Goal: Task Accomplishment & Management: Use online tool/utility

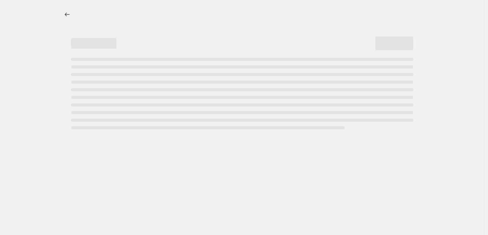
select select "percentage"
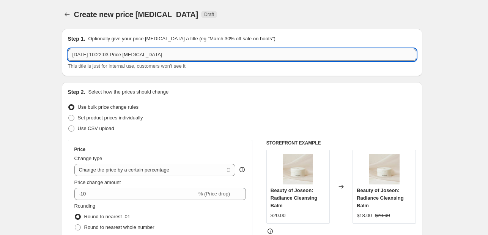
click at [140, 52] on input "[DATE] 10:22:03 Price [MEDICAL_DATA]" at bounding box center [242, 55] width 349 height 12
type input "Black weekend y Cyber Day"
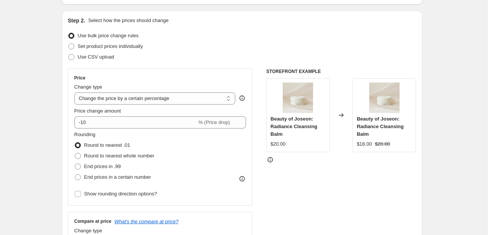
scroll to position [76, 0]
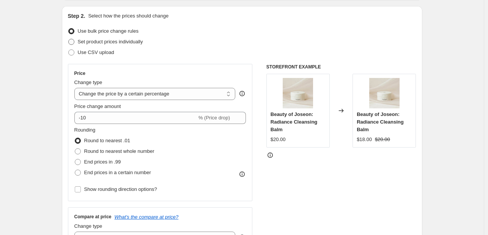
click at [109, 41] on span "Set product prices individually" at bounding box center [110, 42] width 65 height 6
click at [69, 39] on input "Set product prices individually" at bounding box center [68, 39] width 0 height 0
radio input "true"
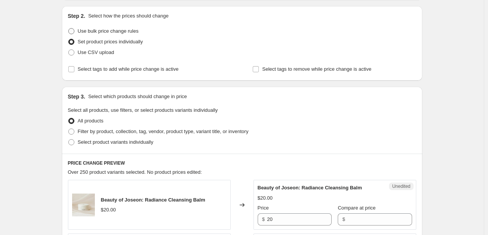
click at [122, 28] on span "Use bulk price change rules" at bounding box center [108, 31] width 61 height 6
click at [69, 28] on input "Use bulk price change rules" at bounding box center [68, 28] width 0 height 0
radio input "true"
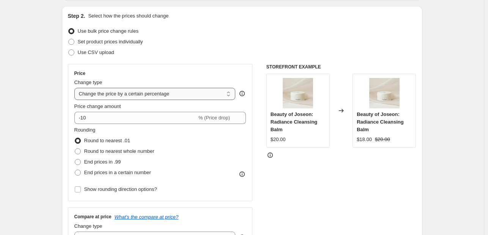
click at [187, 99] on select "Change the price to a certain amount Change the price by a certain amount Chang…" at bounding box center [154, 94] width 161 height 12
select select "margin"
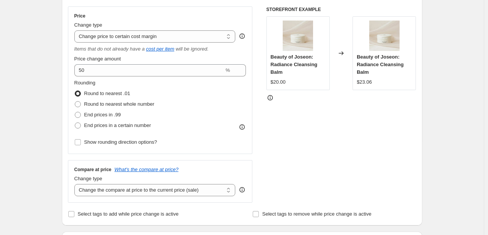
scroll to position [152, 0]
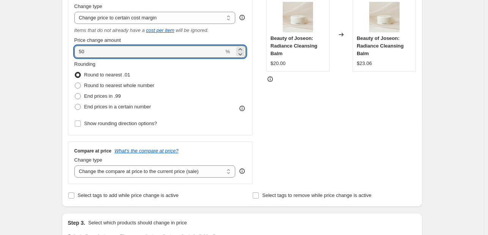
drag, startPoint x: 122, startPoint y: 53, endPoint x: 53, endPoint y: 49, distance: 68.4
click at [53, 49] on div "Create new price [MEDICAL_DATA]. This page is ready Create new price [MEDICAL_D…" at bounding box center [242, 232] width 484 height 769
type input "35"
click at [53, 49] on div "Create new price [MEDICAL_DATA]. This page is ready Create new price [MEDICAL_D…" at bounding box center [242, 232] width 484 height 769
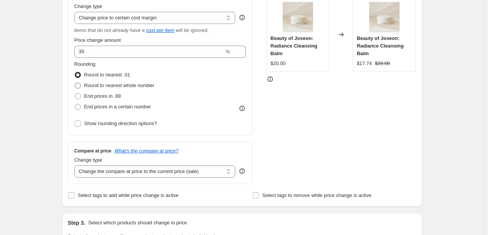
click at [104, 88] on span "Round to nearest whole number" at bounding box center [119, 85] width 70 height 6
click at [75, 83] on input "Round to nearest whole number" at bounding box center [75, 82] width 0 height 0
radio input "true"
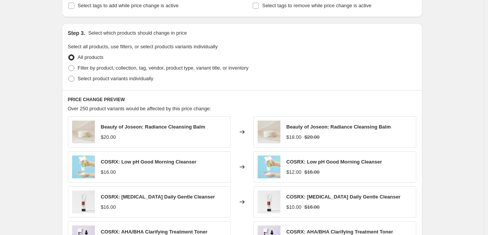
scroll to position [342, 0]
click at [119, 77] on span "Select product variants individually" at bounding box center [116, 78] width 76 height 6
click at [69, 76] on input "Select product variants individually" at bounding box center [68, 75] width 0 height 0
radio input "true"
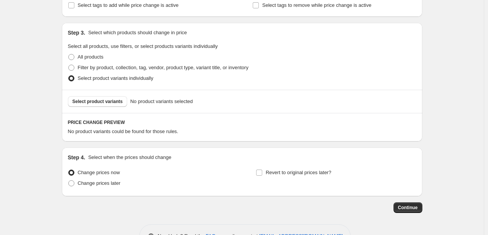
scroll to position [366, 0]
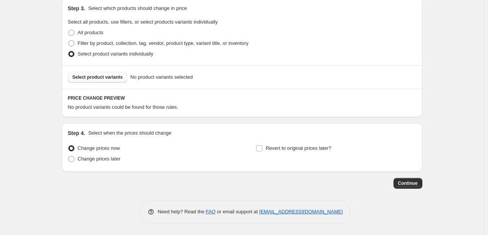
click at [101, 75] on span "Select product variants" at bounding box center [98, 77] width 51 height 6
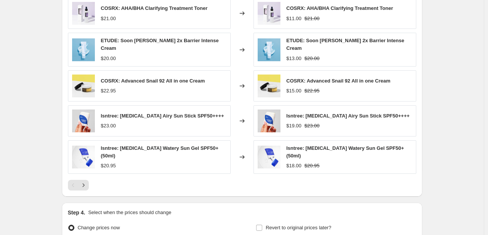
scroll to position [483, 0]
click at [89, 183] on button "Next" at bounding box center [83, 184] width 11 height 11
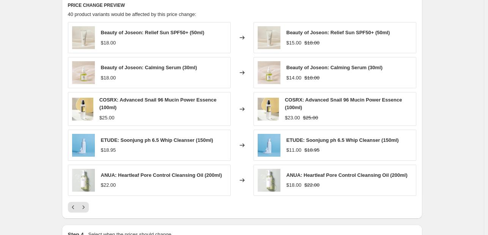
scroll to position [445, 0]
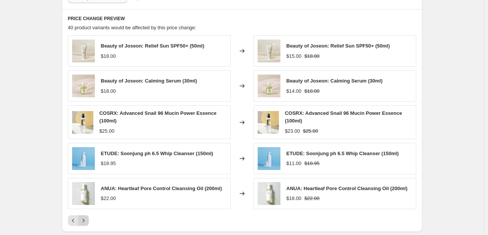
click at [87, 218] on icon "Next" at bounding box center [84, 220] width 8 height 8
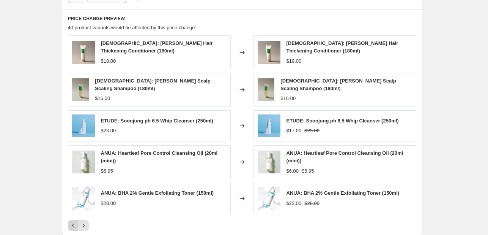
click at [71, 222] on button "Previous" at bounding box center [73, 225] width 11 height 11
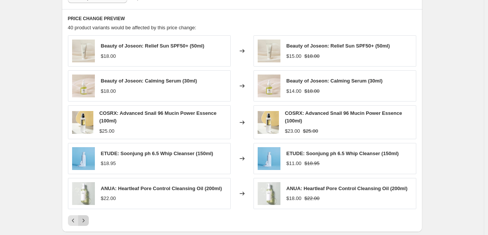
click at [87, 220] on icon "Next" at bounding box center [84, 220] width 8 height 8
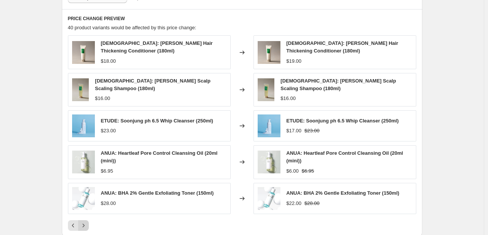
click at [87, 221] on icon "Next" at bounding box center [84, 225] width 8 height 8
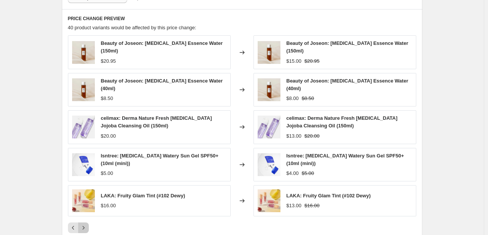
click at [87, 224] on icon "Next" at bounding box center [84, 228] width 8 height 8
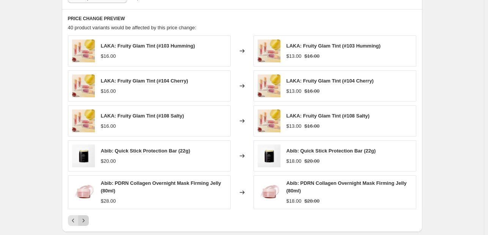
click at [87, 221] on icon "Next" at bounding box center [84, 220] width 8 height 8
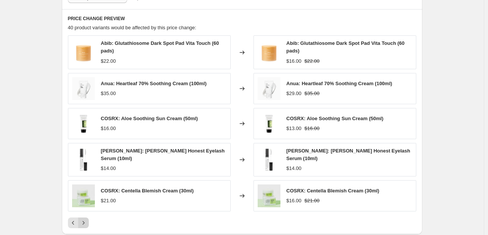
click at [87, 221] on icon "Next" at bounding box center [84, 223] width 8 height 8
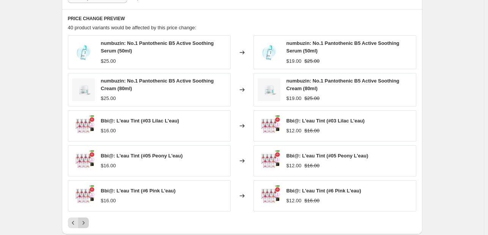
click at [85, 219] on icon "Next" at bounding box center [84, 223] width 8 height 8
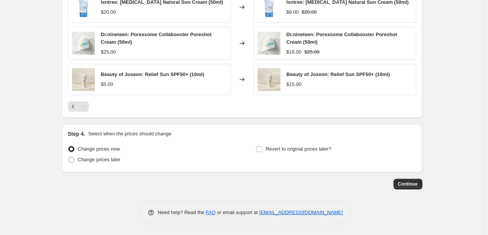
scroll to position [562, 0]
click at [98, 158] on span "Change prices later" at bounding box center [99, 159] width 43 height 6
click at [69, 156] on input "Change prices later" at bounding box center [68, 156] width 0 height 0
radio input "true"
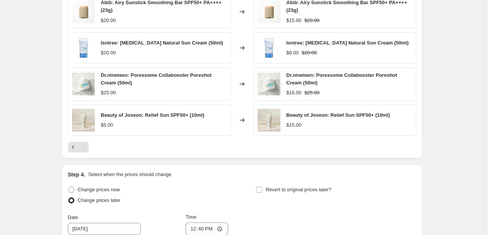
scroll to position [524, 0]
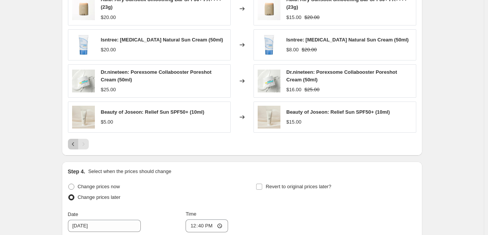
click at [71, 141] on button "Previous" at bounding box center [73, 144] width 11 height 11
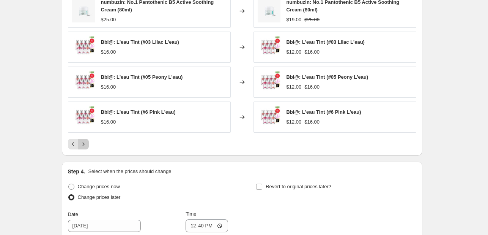
click at [87, 142] on icon "Next" at bounding box center [84, 144] width 8 height 8
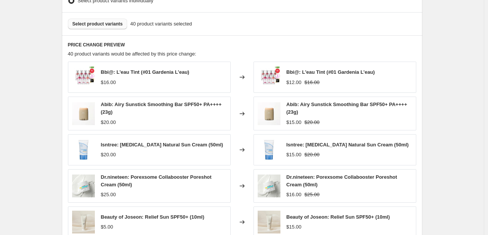
scroll to position [372, 0]
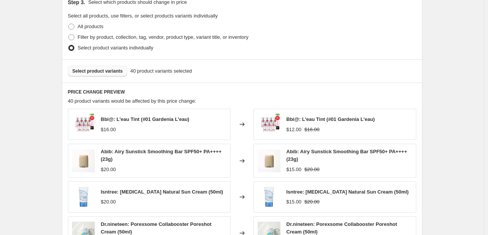
click at [99, 76] on button "Select product variants" at bounding box center [98, 71] width 60 height 11
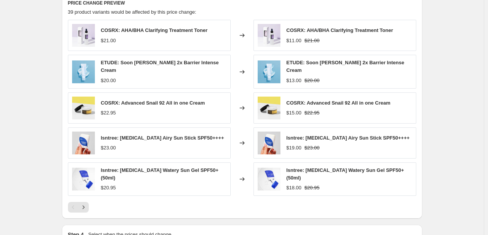
scroll to position [448, 0]
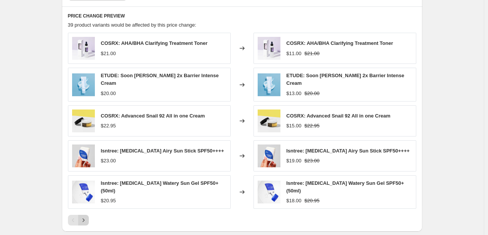
click at [87, 217] on icon "Next" at bounding box center [84, 220] width 8 height 8
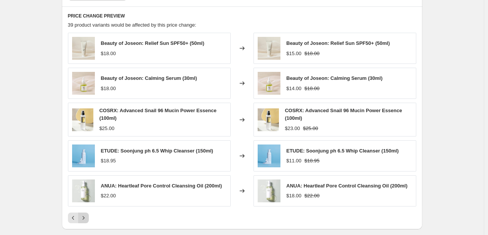
click at [87, 216] on icon "Next" at bounding box center [84, 218] width 8 height 8
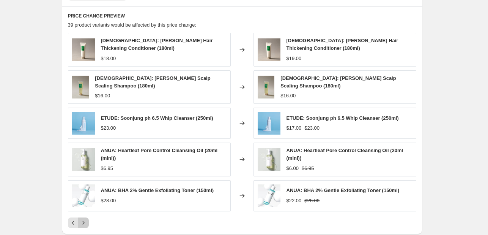
click at [84, 219] on icon "Next" at bounding box center [84, 223] width 8 height 8
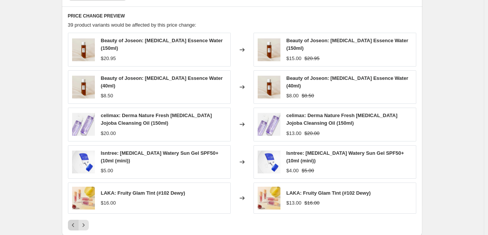
click at [74, 221] on icon "Previous" at bounding box center [73, 225] width 8 height 8
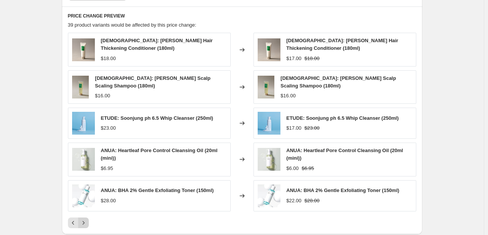
click at [87, 219] on icon "Next" at bounding box center [84, 223] width 8 height 8
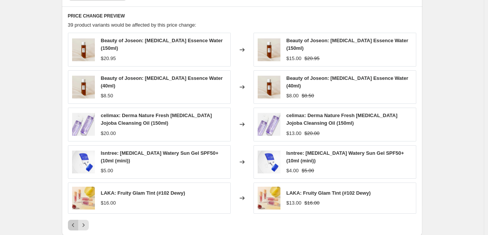
click at [76, 221] on icon "Previous" at bounding box center [73, 225] width 8 height 8
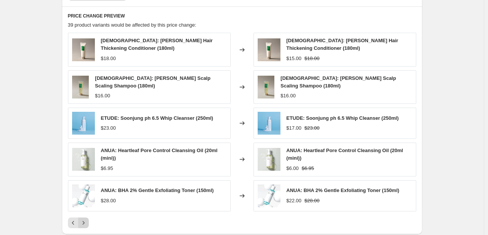
click at [89, 217] on button "Next" at bounding box center [83, 222] width 11 height 11
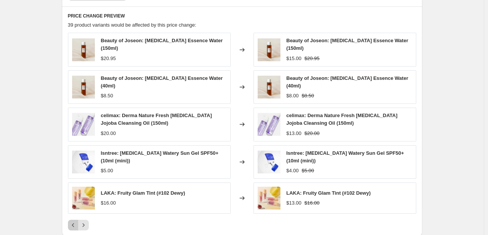
click at [74, 221] on icon "Previous" at bounding box center [73, 225] width 8 height 8
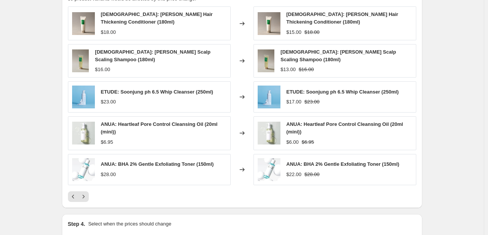
scroll to position [486, 0]
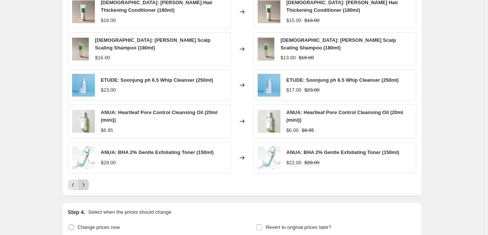
click at [87, 181] on icon "Next" at bounding box center [84, 185] width 8 height 8
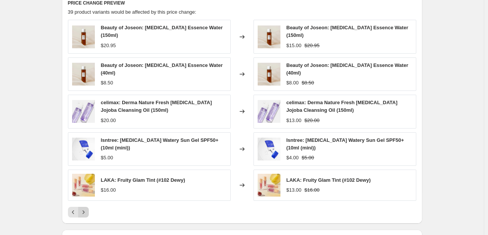
scroll to position [448, 0]
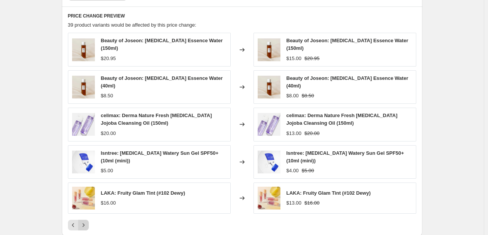
click at [87, 221] on icon "Next" at bounding box center [84, 225] width 8 height 8
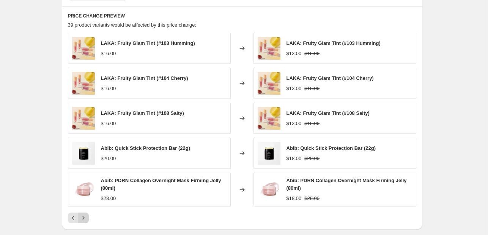
click at [87, 217] on icon "Next" at bounding box center [84, 218] width 8 height 8
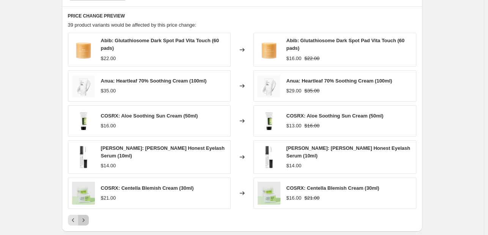
click at [86, 218] on icon "Next" at bounding box center [84, 220] width 8 height 8
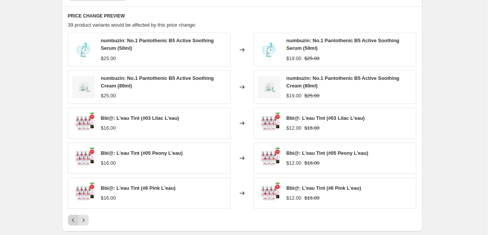
click at [74, 216] on icon "Previous" at bounding box center [73, 220] width 8 height 8
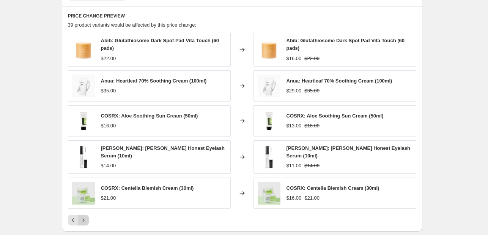
click at [87, 216] on icon "Next" at bounding box center [84, 220] width 8 height 8
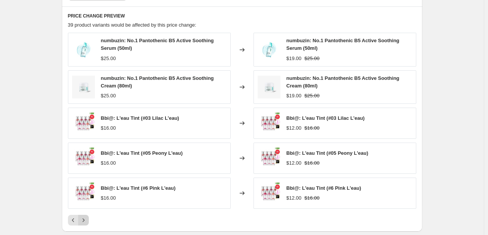
click at [87, 216] on icon "Next" at bounding box center [84, 220] width 8 height 8
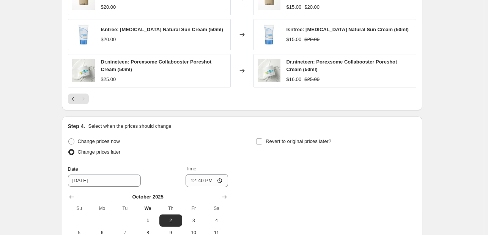
scroll to position [638, 0]
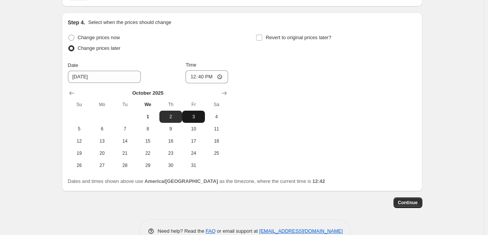
click at [195, 116] on span "3" at bounding box center [193, 117] width 17 height 6
type input "[DATE]"
click at [203, 70] on input "12:40" at bounding box center [207, 76] width 43 height 13
click at [215, 74] on input "12:40" at bounding box center [207, 76] width 43 height 13
click at [220, 75] on input "12:40" at bounding box center [207, 76] width 43 height 13
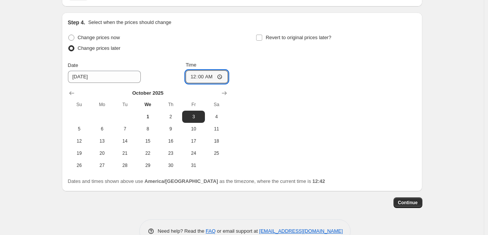
type input "00:00"
click at [299, 106] on div "Change prices now Change prices later Date [DATE] Time 00:00 [DATE] Su Mo Tu We…" at bounding box center [242, 101] width 349 height 139
click at [262, 37] on input "Revert to original prices later?" at bounding box center [259, 38] width 6 height 6
checkbox input "true"
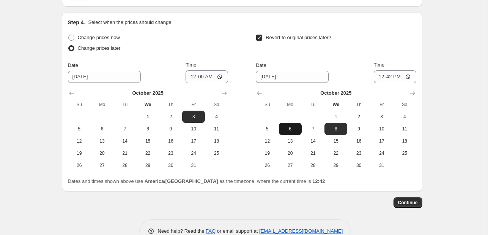
click at [287, 130] on span "6" at bounding box center [290, 129] width 17 height 6
type input "[DATE]"
click at [421, 77] on div "Step 4. Select when the prices should change Change prices now Change prices la…" at bounding box center [242, 102] width 361 height 178
click at [413, 77] on input "12:42" at bounding box center [395, 76] width 43 height 13
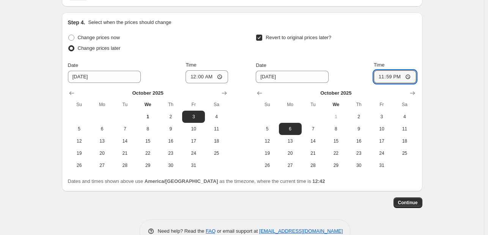
type input "23:59"
click at [413, 204] on span "Continue" at bounding box center [408, 202] width 20 height 6
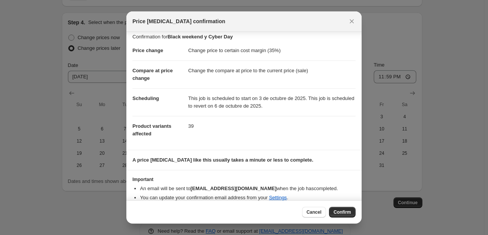
scroll to position [13, 0]
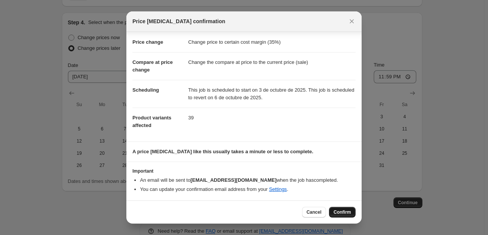
click at [340, 214] on span "Confirm" at bounding box center [342, 212] width 17 height 6
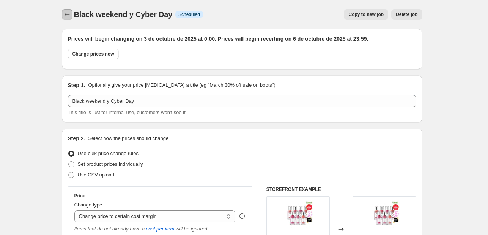
click at [71, 15] on icon "Price change jobs" at bounding box center [67, 15] width 8 height 8
